Goal: Navigation & Orientation: Understand site structure

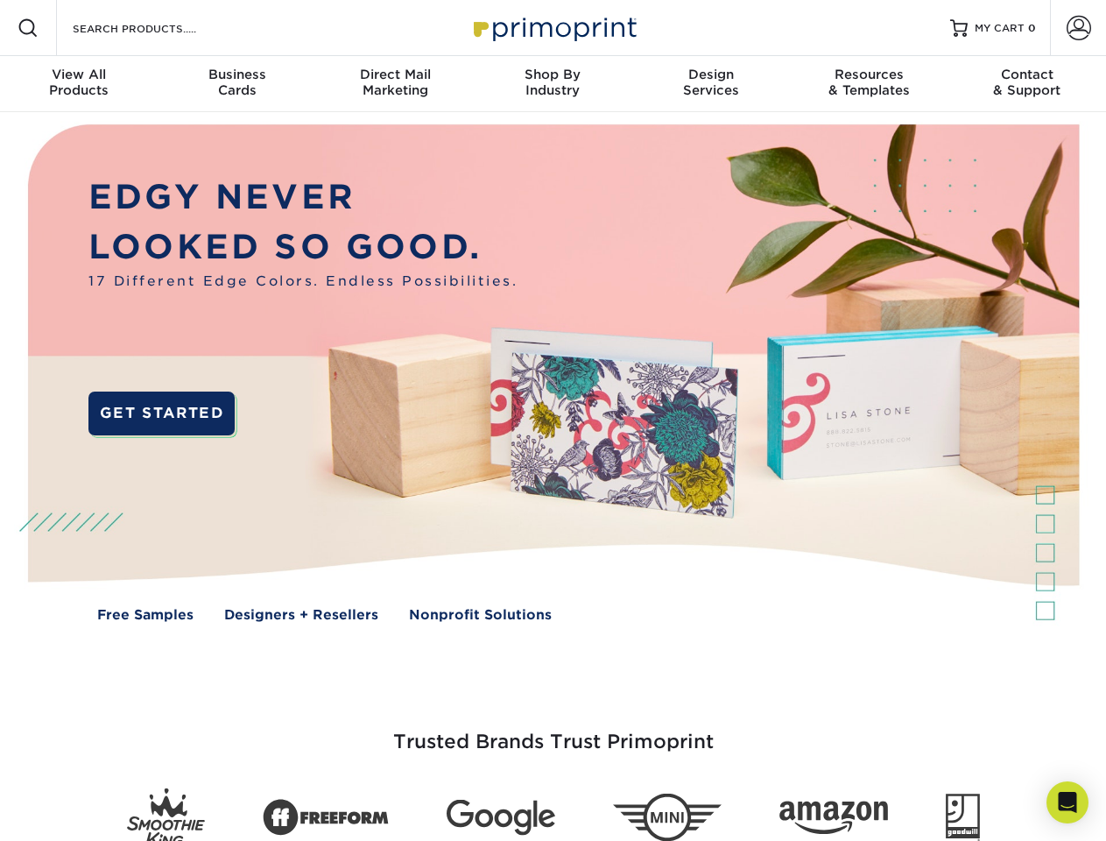
click at [552, 420] on img at bounding box center [552, 385] width 1094 height 547
click at [28, 28] on span at bounding box center [28, 28] width 21 height 21
click at [1078, 28] on span at bounding box center [1078, 28] width 25 height 25
click at [79, 84] on div "View All Products" at bounding box center [79, 83] width 158 height 32
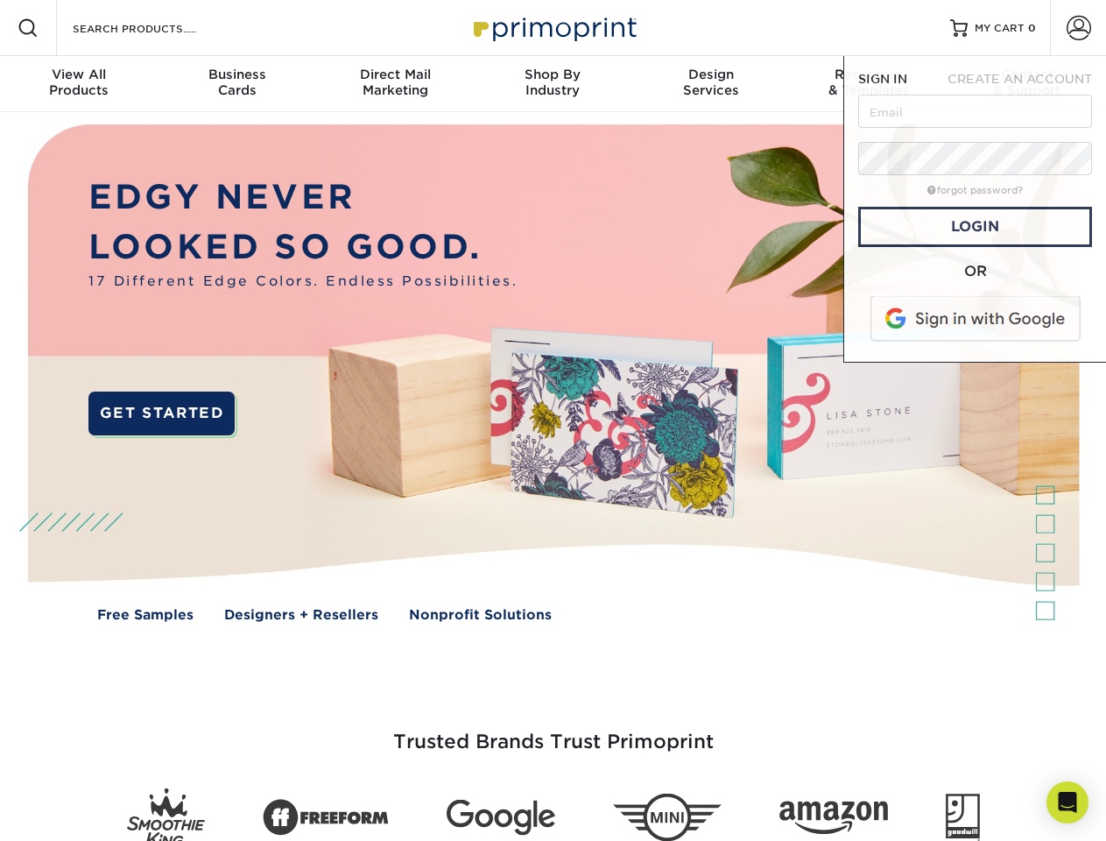
click at [236, 84] on div "Business Cards" at bounding box center [237, 83] width 158 height 32
click at [395, 84] on div "Direct Mail Marketing" at bounding box center [395, 83] width 158 height 32
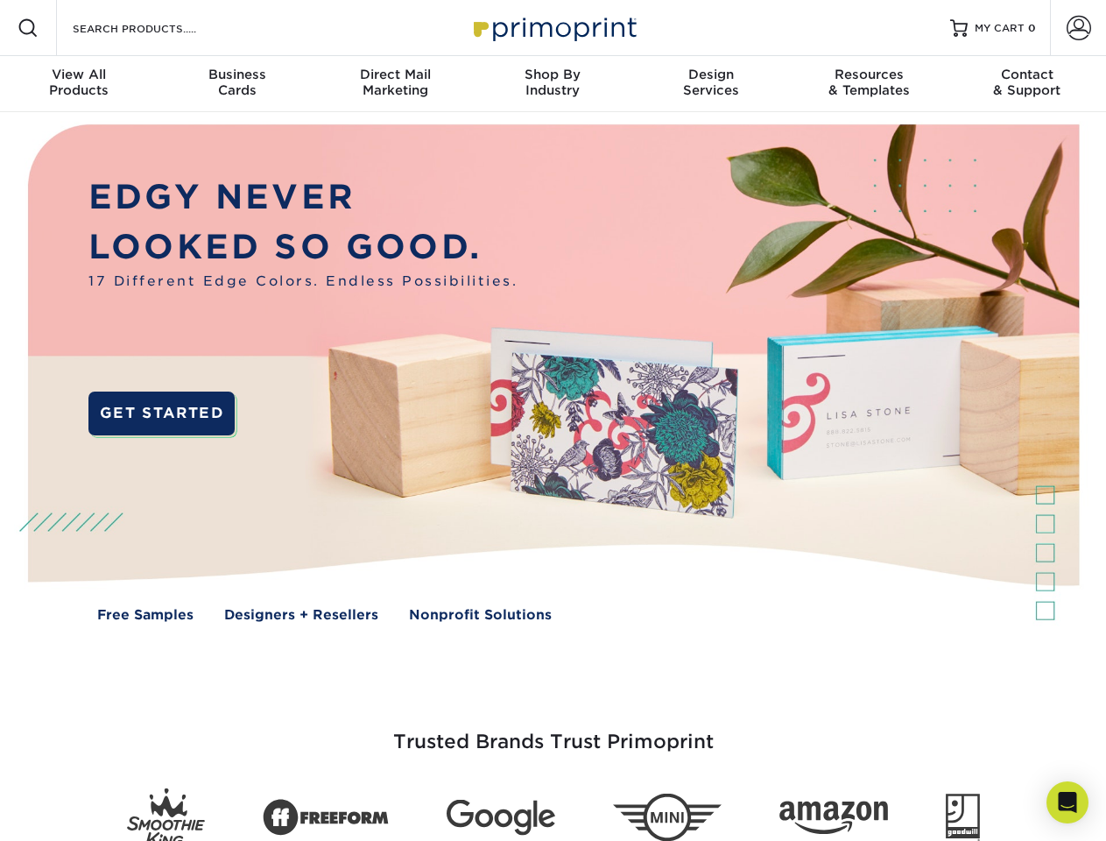
click at [552, 84] on div "Shop By Industry" at bounding box center [553, 83] width 158 height 32
click at [711, 84] on div "Design Services" at bounding box center [711, 83] width 158 height 32
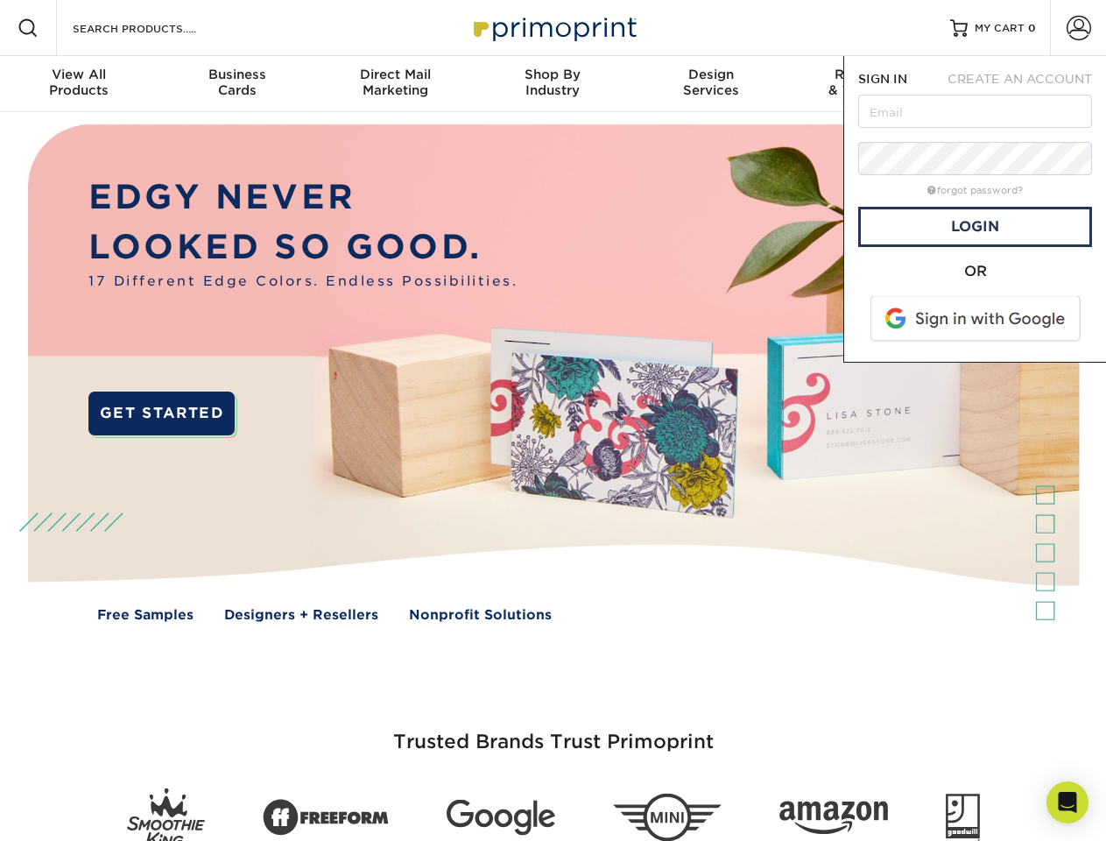
click at [869, 84] on span "SIGN IN" at bounding box center [882, 79] width 49 height 14
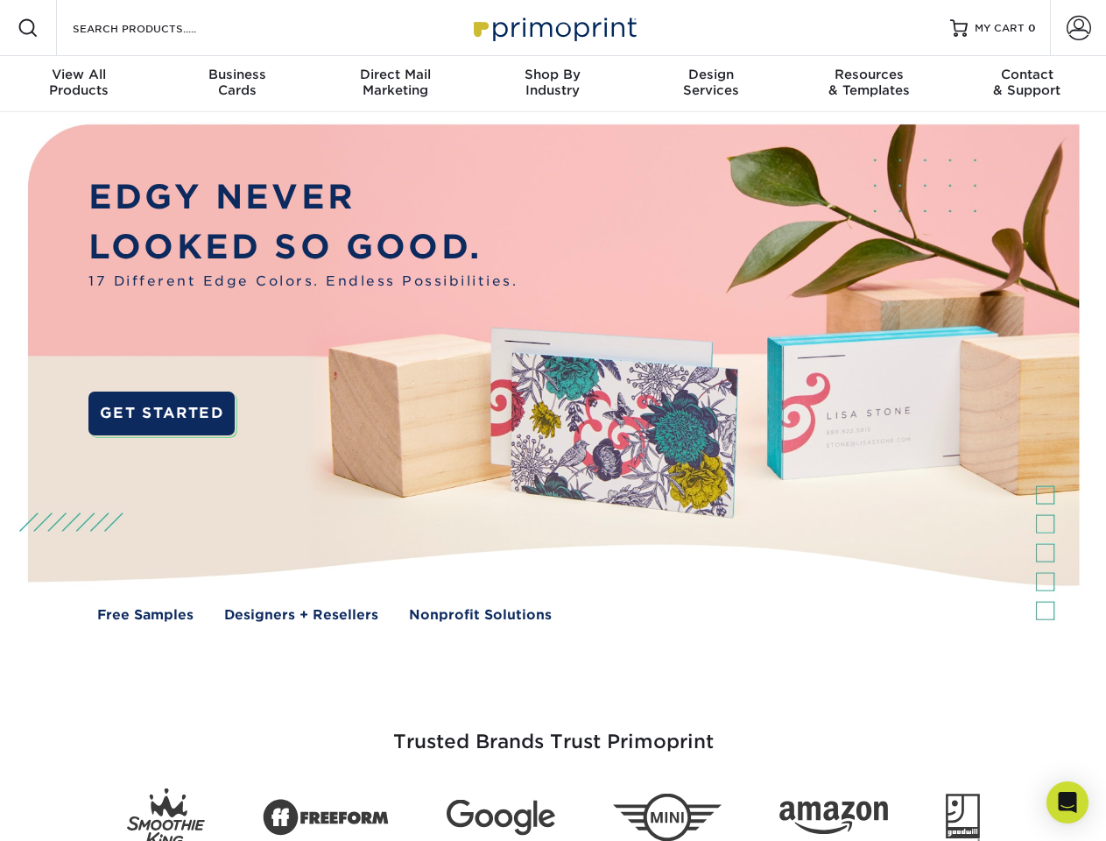
click at [1027, 84] on div "Contact & Support" at bounding box center [1027, 83] width 158 height 32
